Goal: Use online tool/utility: Utilize a website feature to perform a specific function

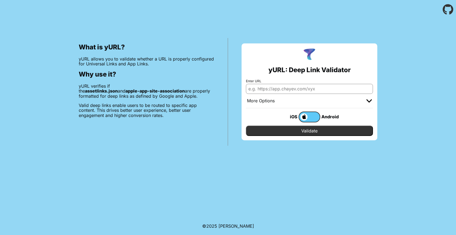
click at [276, 89] on input "Enter URL" at bounding box center [309, 89] width 127 height 10
type input "[URL]"
click at [246, 126] on input "Validate" at bounding box center [309, 131] width 127 height 10
